Goal: Information Seeking & Learning: Learn about a topic

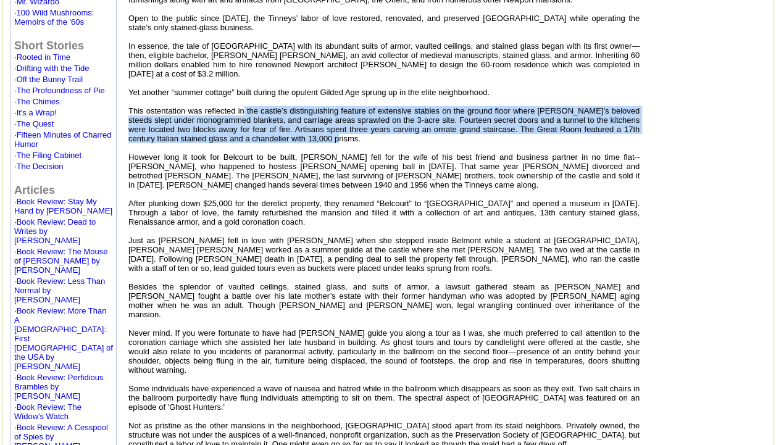
scroll to position [476, 0]
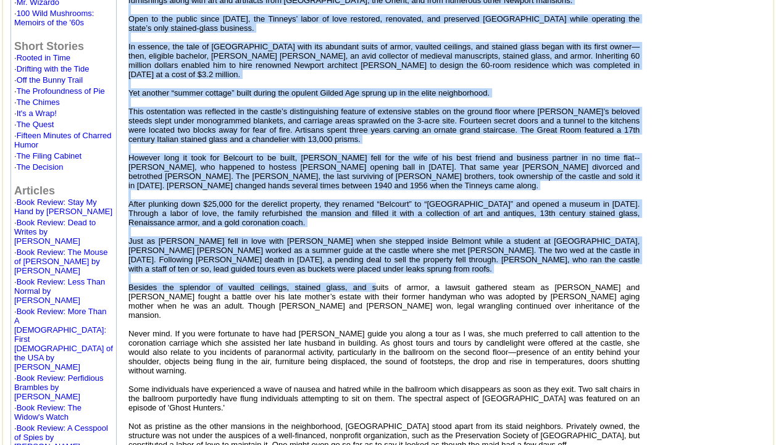
drag, startPoint x: 125, startPoint y: 290, endPoint x: 346, endPoint y: 286, distance: 220.4
click at [346, 286] on font "Formerly the [PERSON_NAME] Labor of Love, and the only Newport mansion of the G…" at bounding box center [383, 129] width 511 height 713
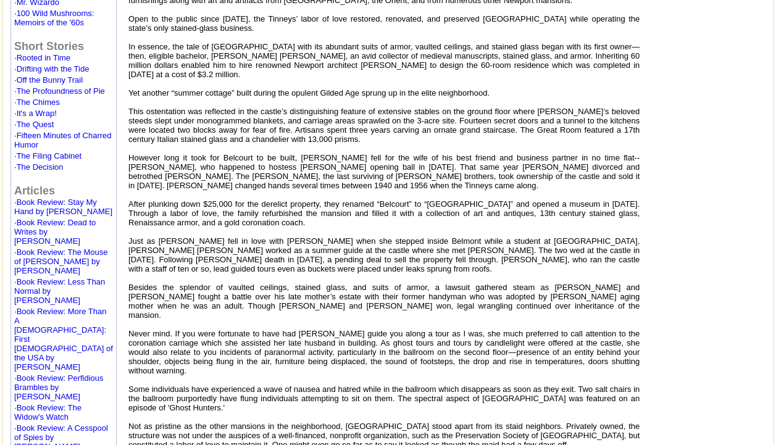
click at [172, 296] on font "Formerly the [PERSON_NAME] Labor of Love, and the only Newport mansion of the G…" at bounding box center [383, 129] width 511 height 713
drag, startPoint x: 172, startPoint y: 296, endPoint x: 127, endPoint y: 286, distance: 46.7
click at [127, 286] on td "The Tinneys’ labor of Love - a backdrop for romance, scandal and restless spiri…" at bounding box center [384, 108] width 516 height 761
drag, startPoint x: 127, startPoint y: 286, endPoint x: 226, endPoint y: 283, distance: 99.5
click at [226, 283] on td "The Tinneys’ labor of Love - a backdrop for romance, scandal and restless spiri…" at bounding box center [384, 108] width 516 height 761
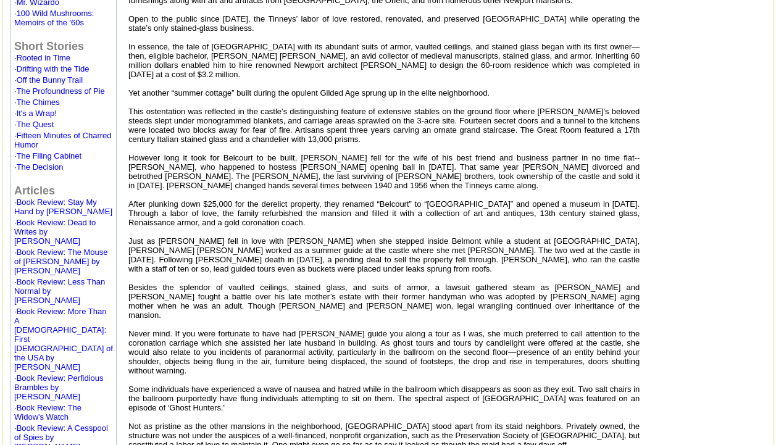
drag, startPoint x: 226, startPoint y: 283, endPoint x: 172, endPoint y: 287, distance: 53.9
click at [172, 287] on font "Formerly the [PERSON_NAME] Labor of Love, and the only Newport mansion of the G…" at bounding box center [383, 129] width 511 height 713
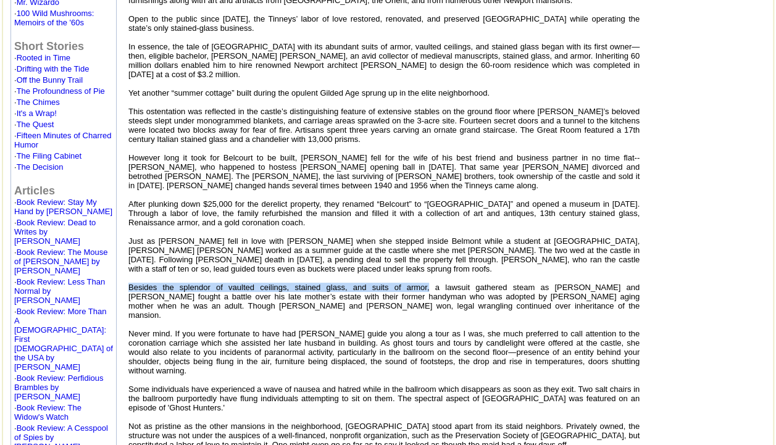
drag, startPoint x: 128, startPoint y: 290, endPoint x: 393, endPoint y: 290, distance: 264.8
click at [393, 290] on td "The Tinneys’ labor of Love - a backdrop for romance, scandal and restless spiri…" at bounding box center [384, 108] width 516 height 761
copy font "Besides the splendor of vaulted ceilings, stained glass, and suits of armor,"
